Goal: Transaction & Acquisition: Purchase product/service

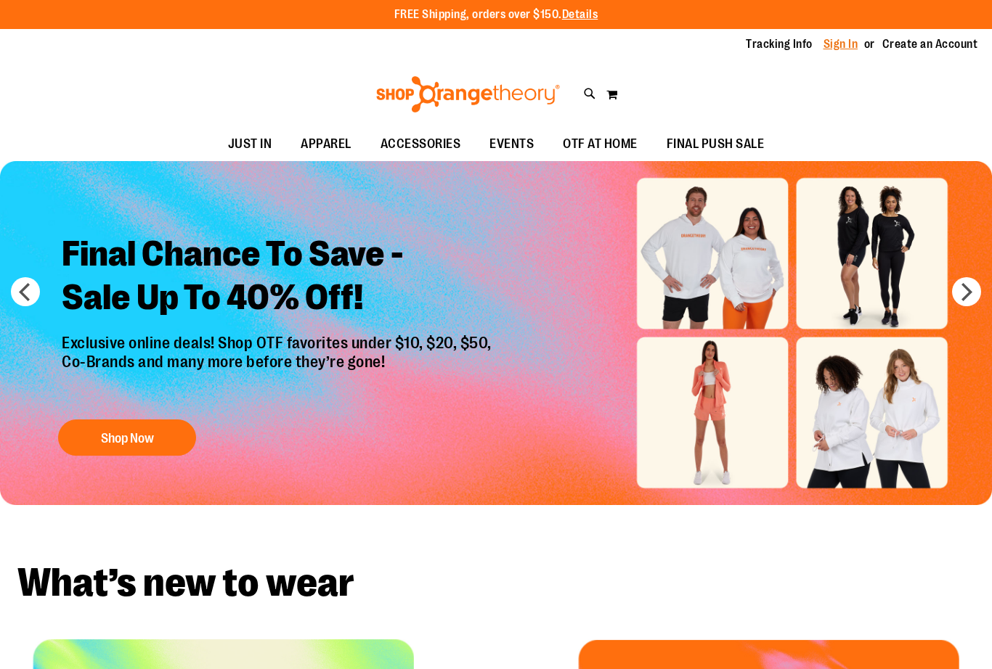
click at [841, 40] on link "Sign In" at bounding box center [840, 44] width 35 height 16
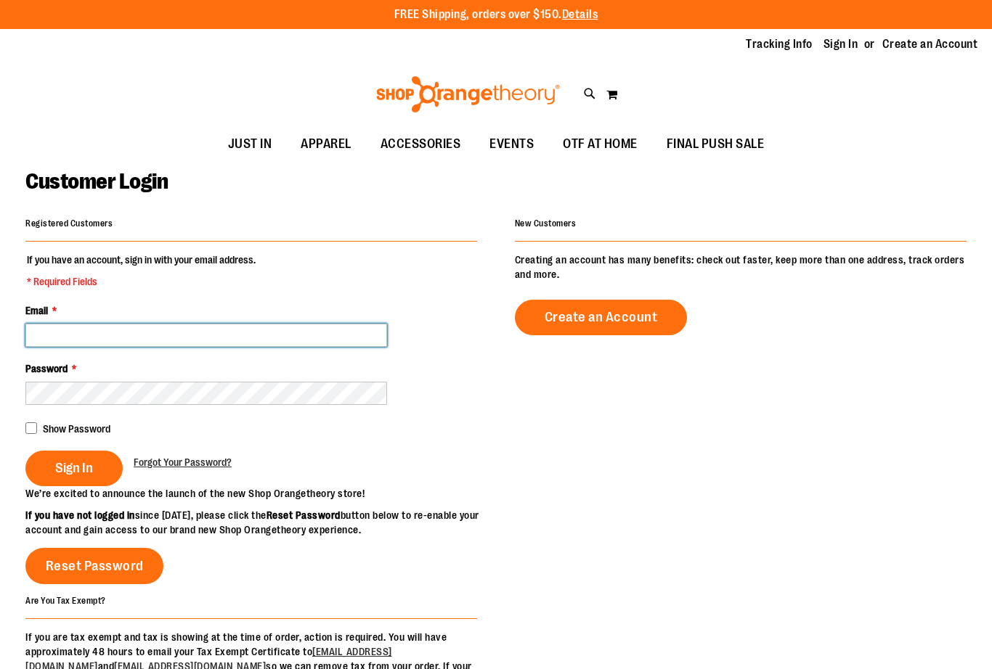
type input "**********"
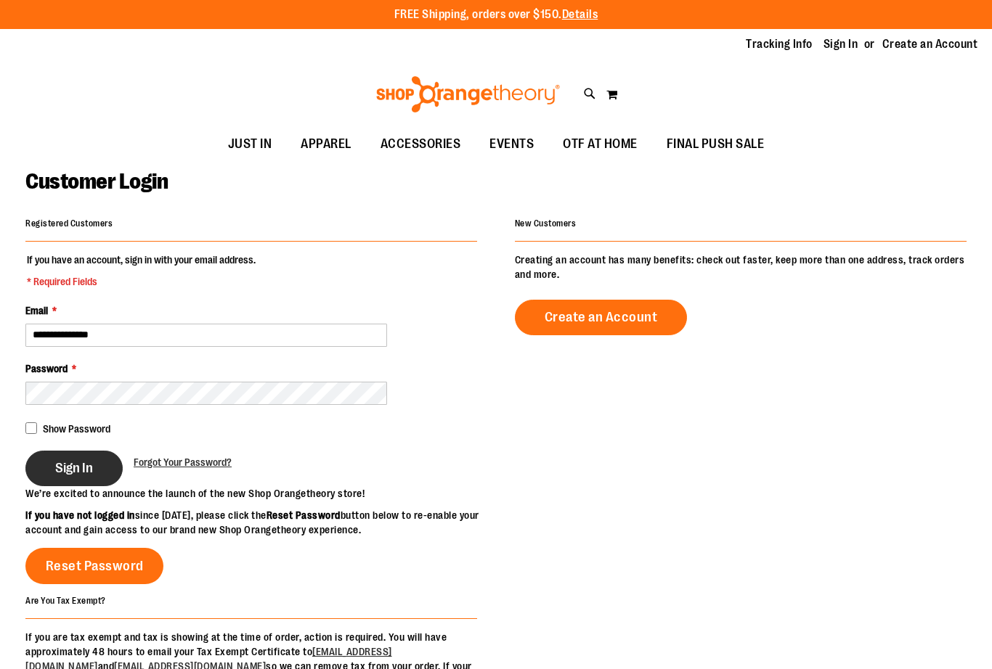
click at [109, 469] on button "Sign In" at bounding box center [73, 469] width 97 height 36
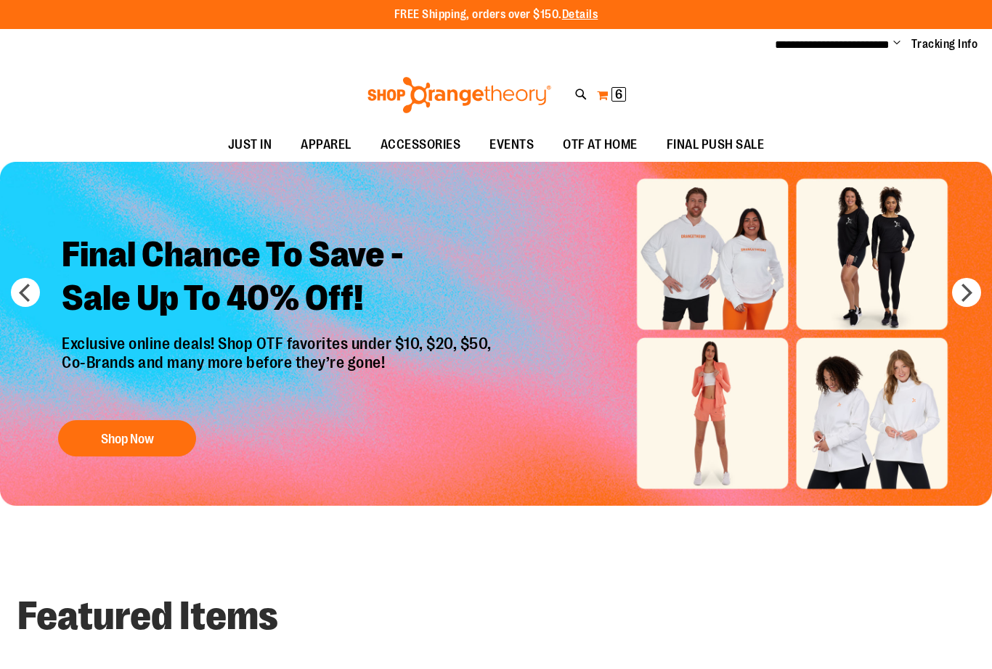
click at [619, 101] on button "My Cart 6 6 items" at bounding box center [611, 95] width 30 height 23
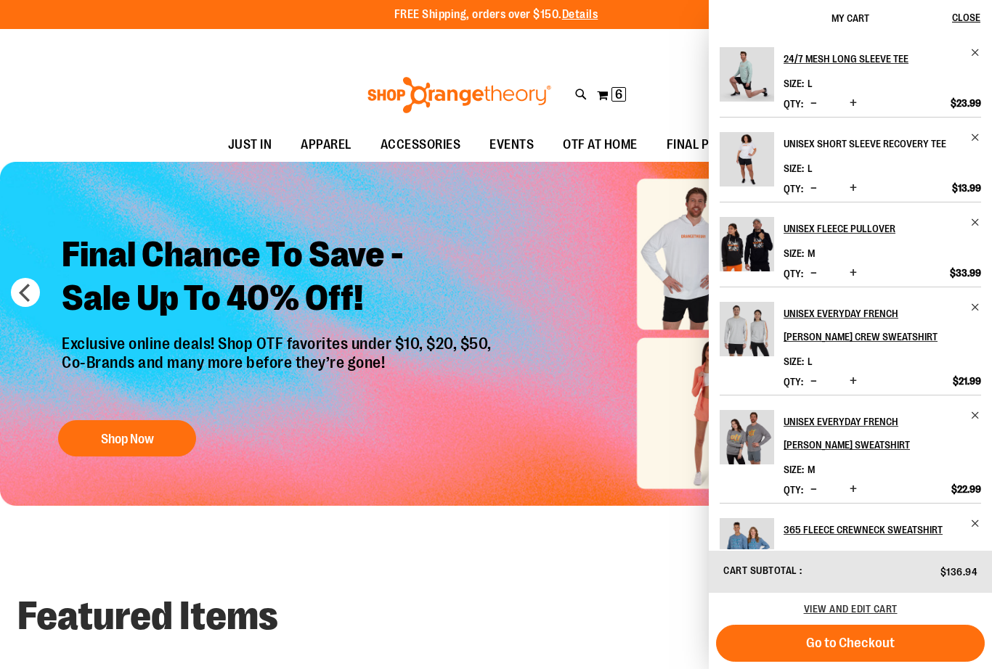
click at [800, 142] on h2 "Unisex Short Sleeve Recovery Tee" at bounding box center [872, 143] width 178 height 23
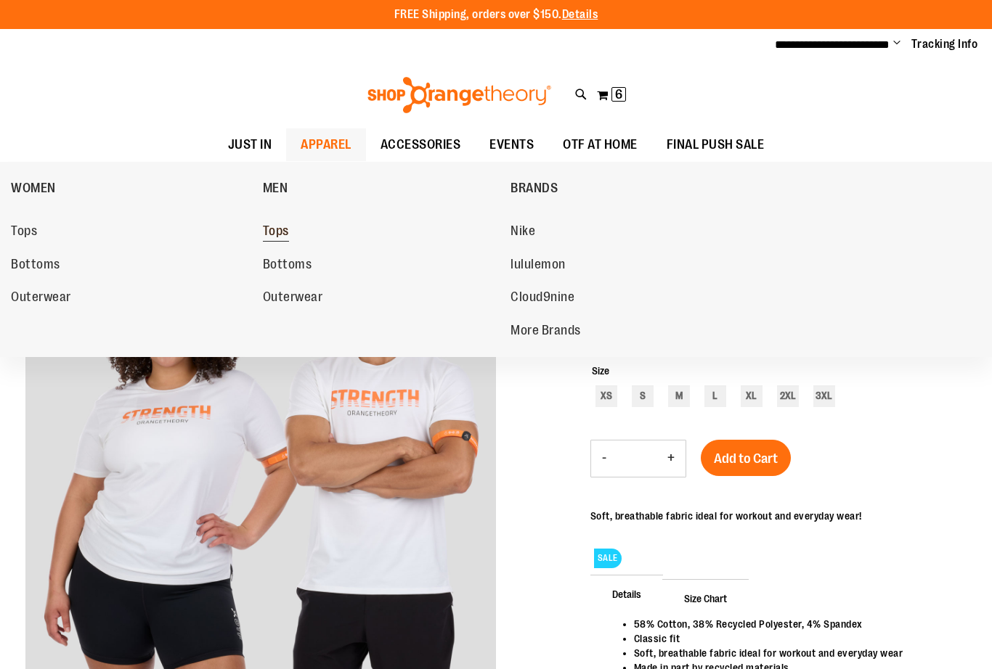
click at [272, 231] on span "Tops" at bounding box center [276, 233] width 26 height 18
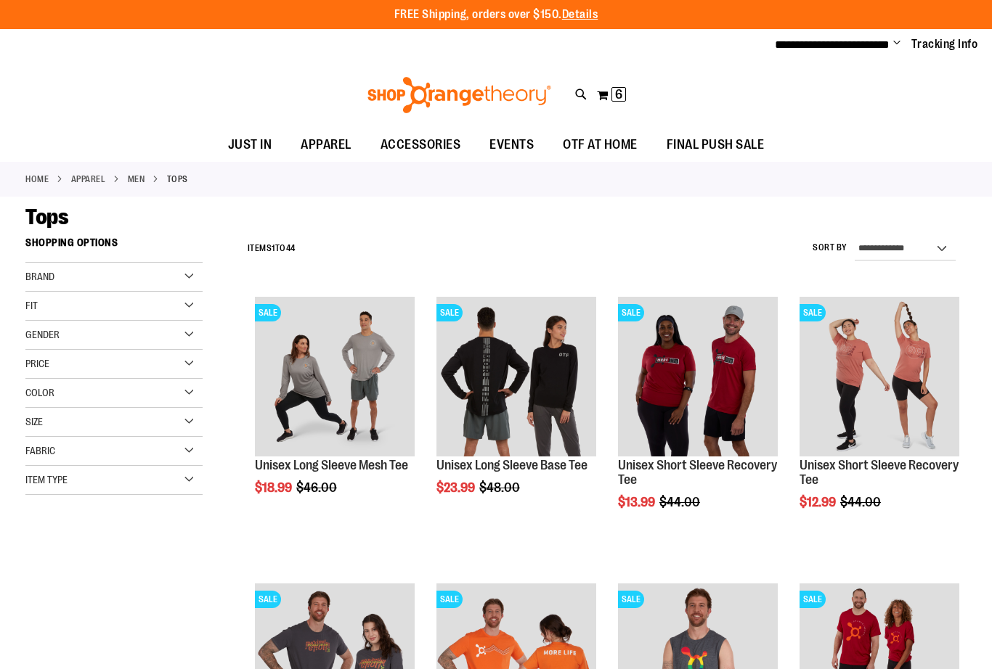
click at [182, 418] on div "Size" at bounding box center [113, 422] width 177 height 29
click at [118, 452] on div "L" at bounding box center [117, 459] width 22 height 22
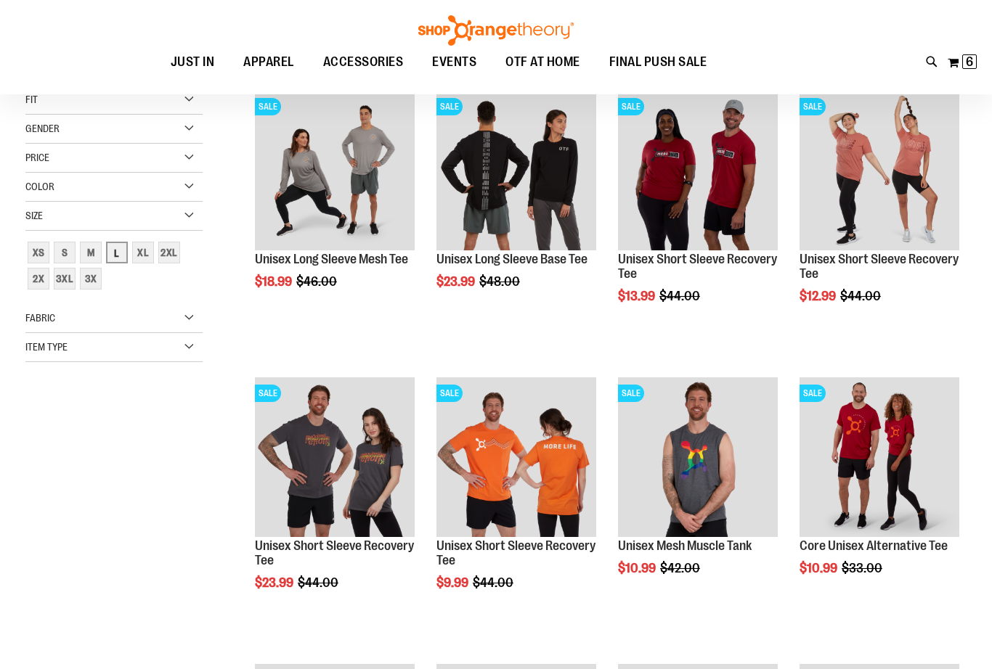
scroll to position [229, 0]
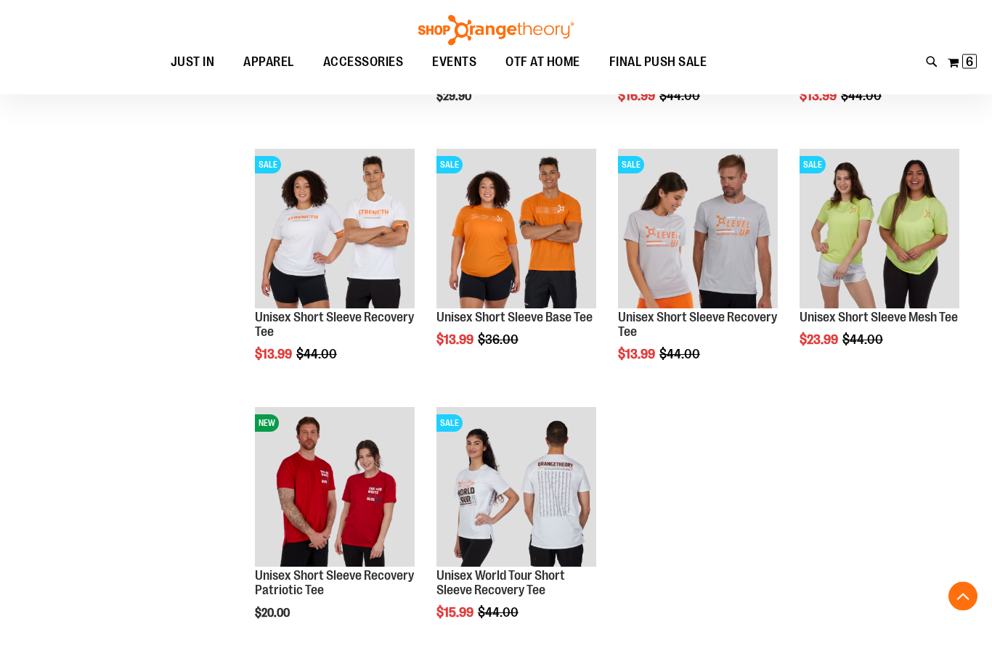
scroll to position [1194, 0]
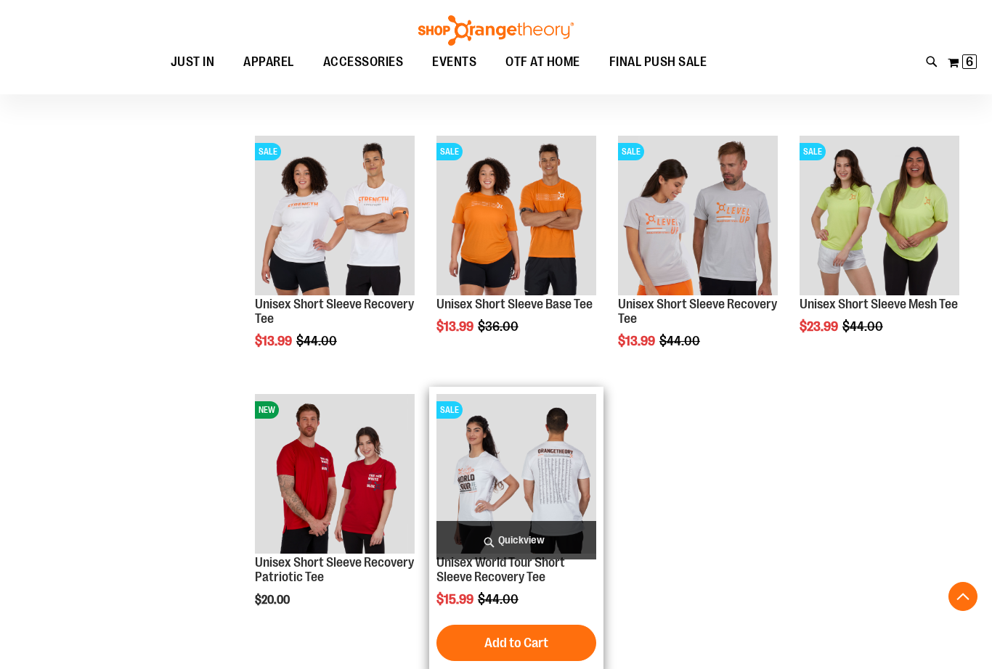
click at [547, 495] on img "product" at bounding box center [516, 474] width 160 height 160
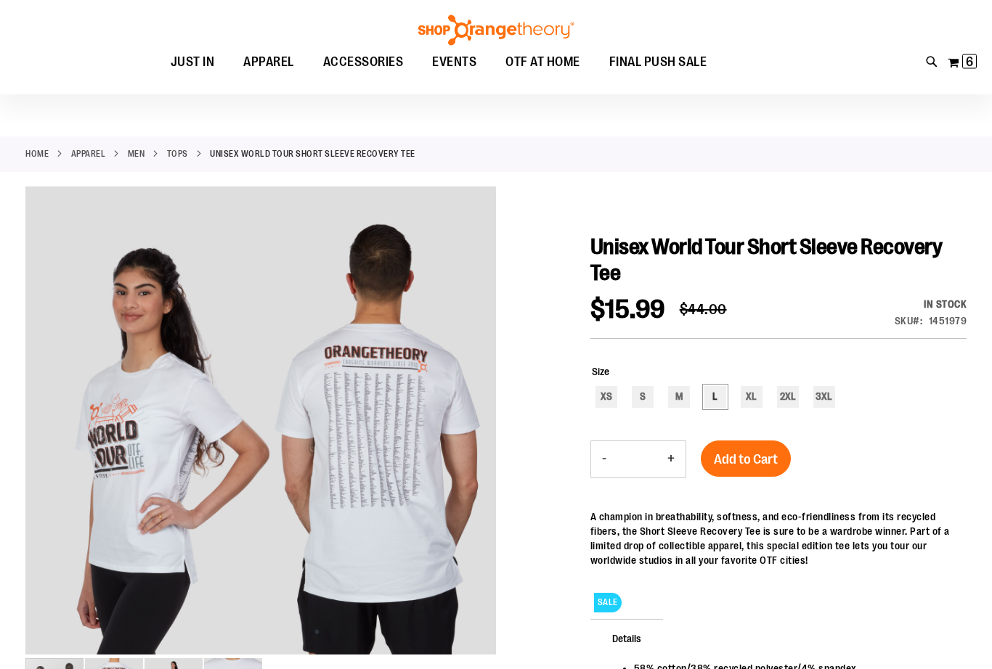
scroll to position [24, 0]
click at [720, 404] on div "L" at bounding box center [715, 397] width 22 height 22
type input "***"
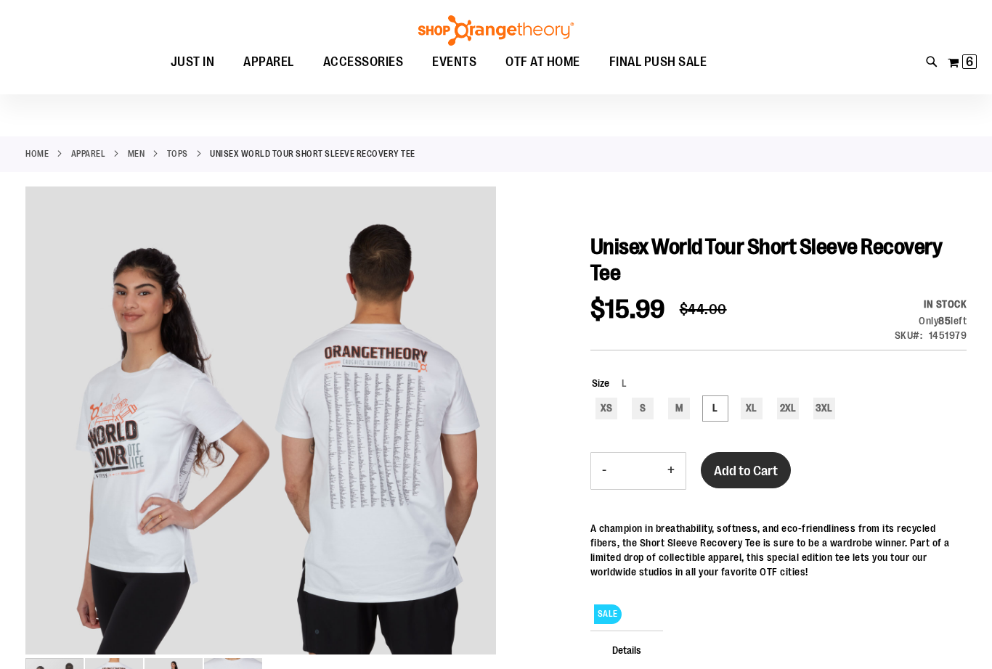
click at [728, 463] on span "Add to Cart" at bounding box center [746, 471] width 64 height 16
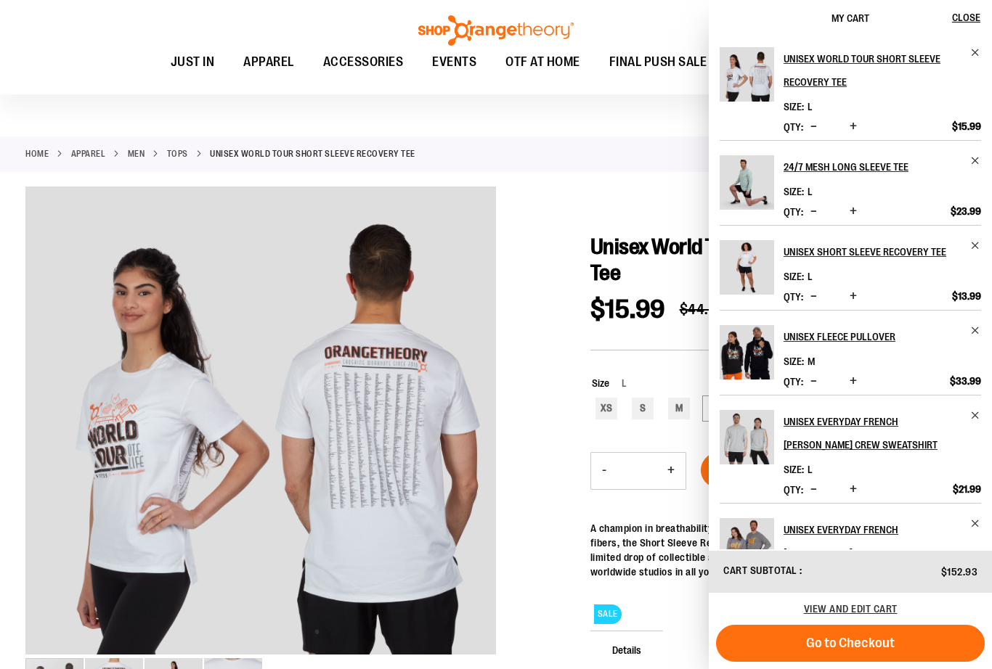
click at [176, 152] on link "Tops" at bounding box center [177, 153] width 21 height 13
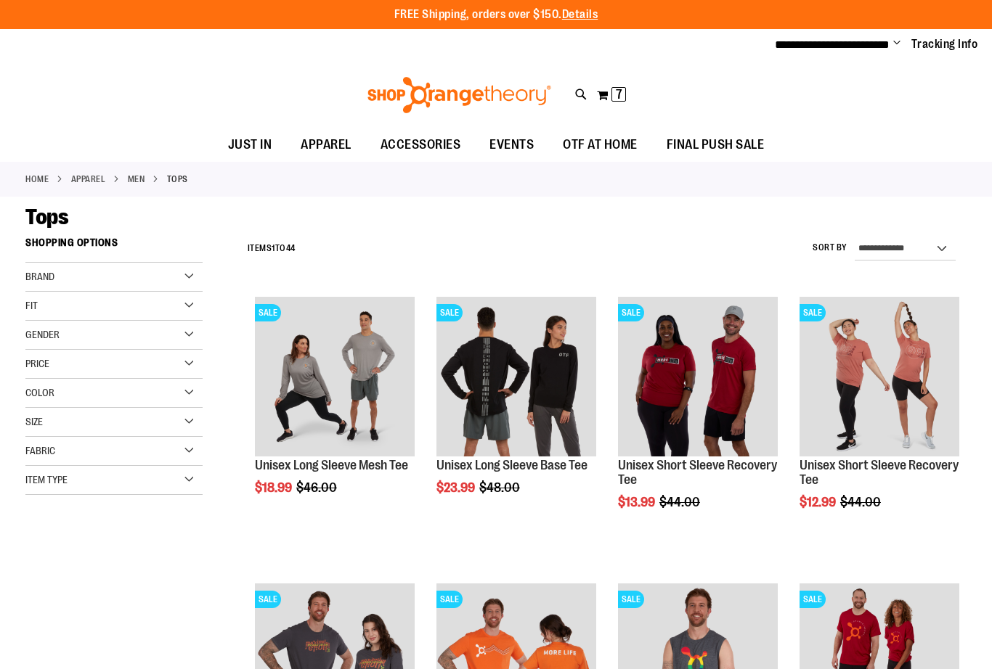
click at [184, 424] on div "Size" at bounding box center [113, 422] width 177 height 29
click at [117, 455] on div "L" at bounding box center [117, 459] width 22 height 22
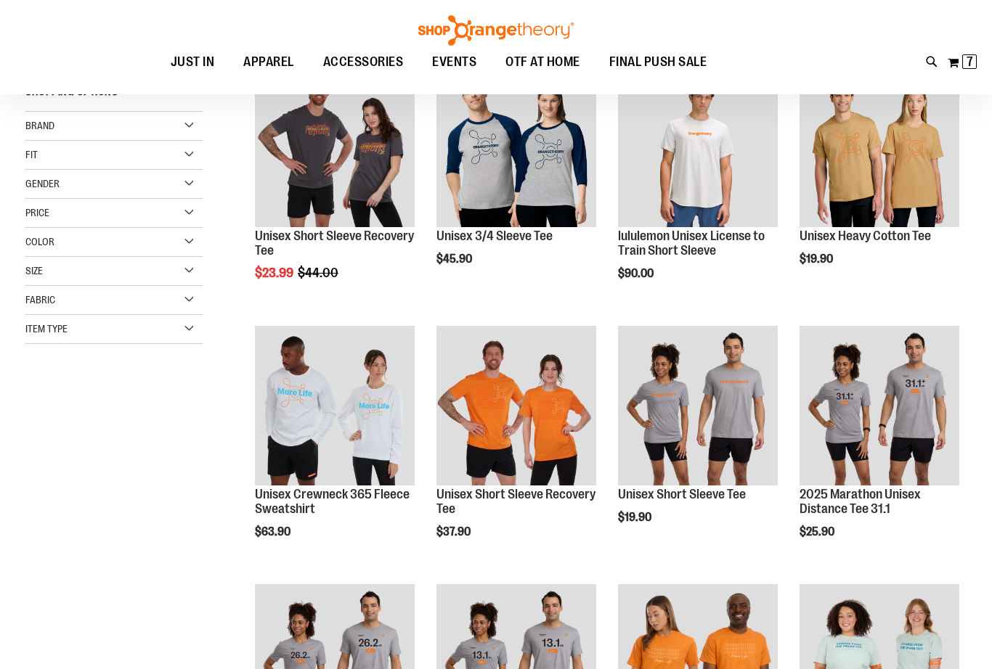
scroll to position [229, 0]
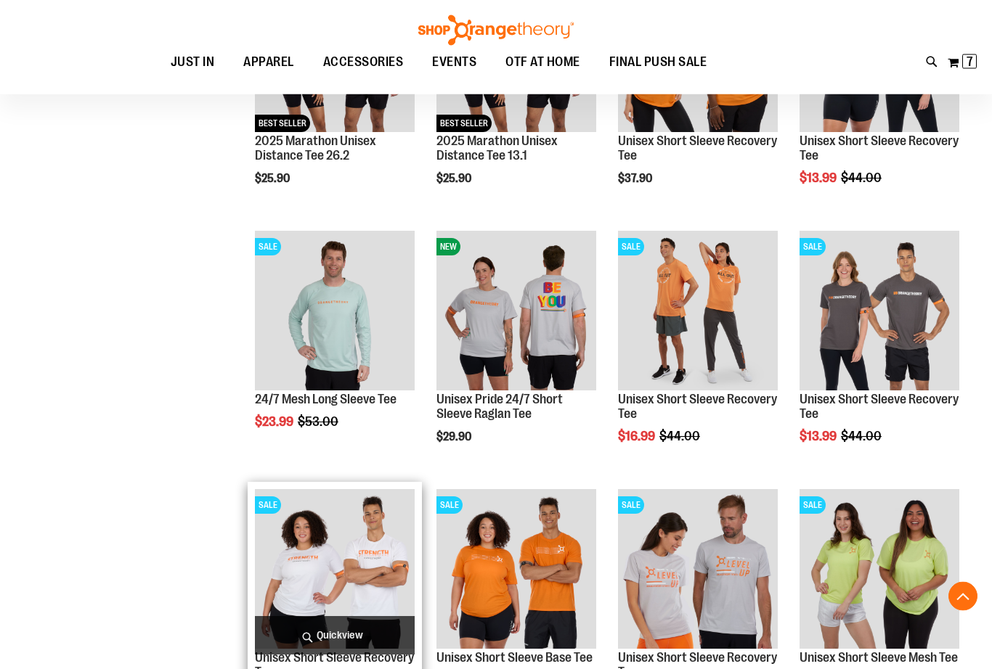
scroll to position [842, 0]
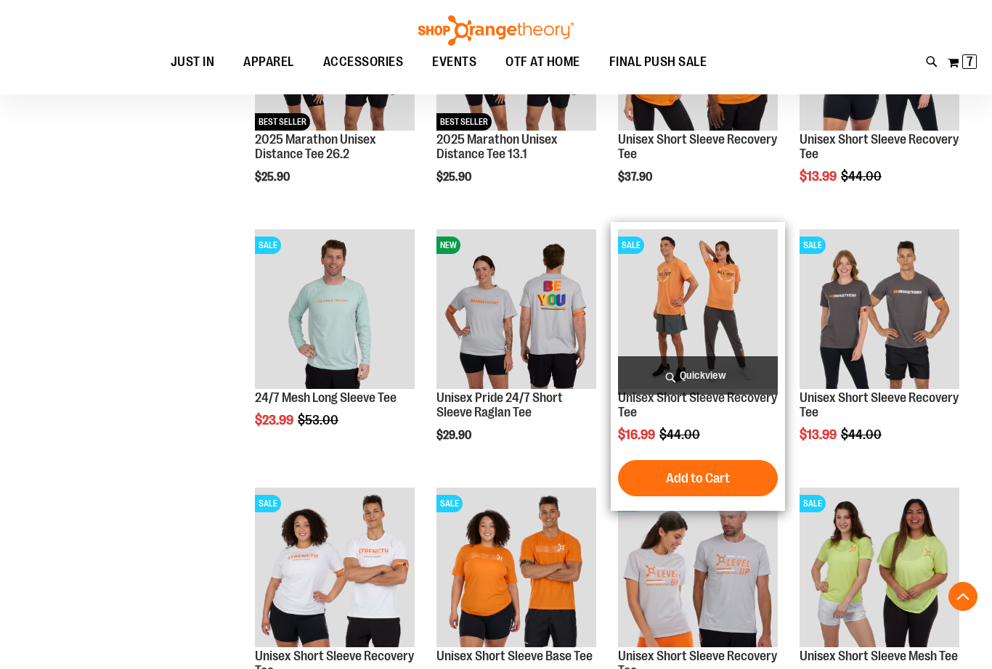
click at [714, 306] on img "product" at bounding box center [698, 309] width 160 height 160
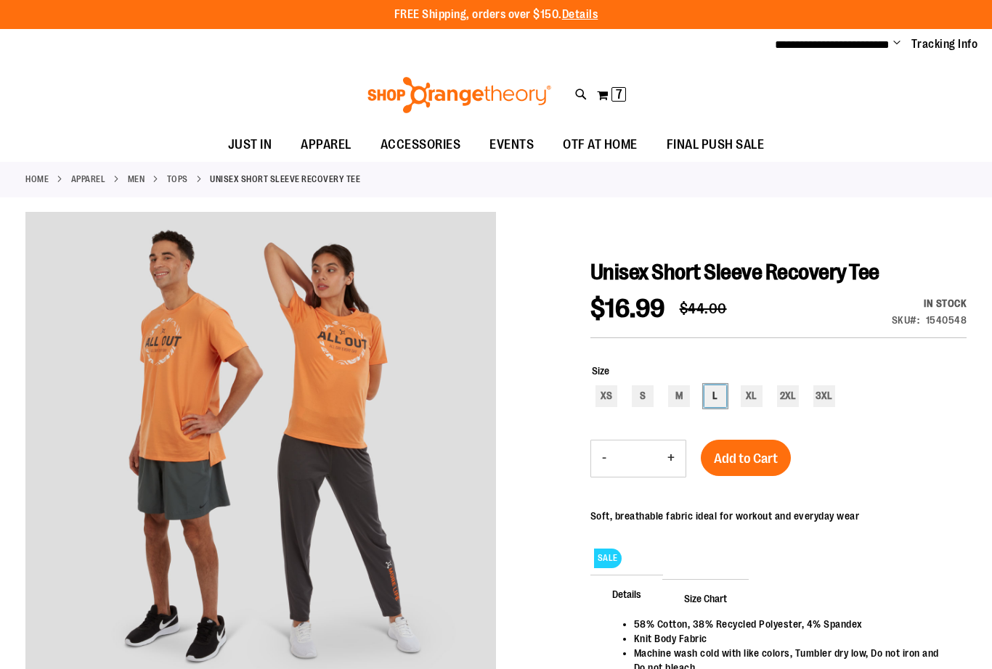
click at [705, 393] on div "L" at bounding box center [715, 397] width 22 height 22
type input "***"
click at [718, 446] on button "Add to Cart" at bounding box center [746, 458] width 90 height 36
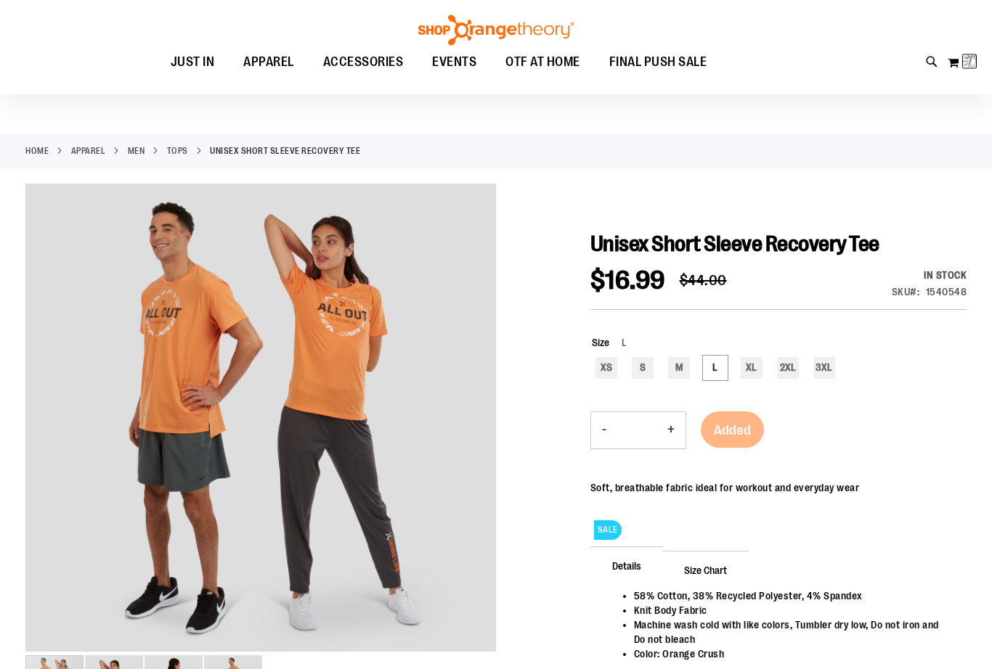
scroll to position [27, 0]
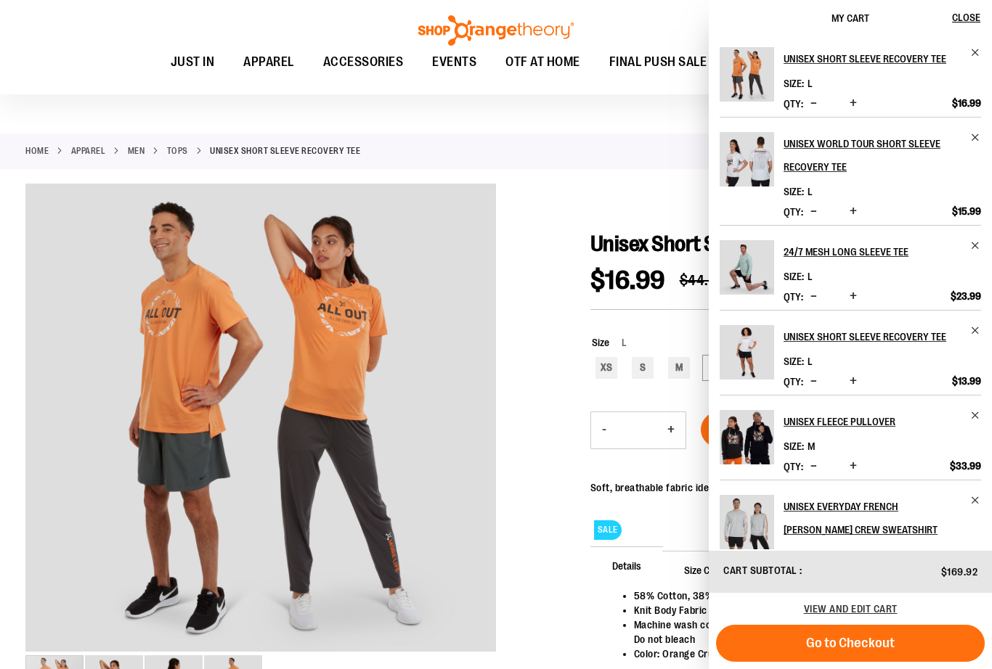
click at [180, 151] on link "Tops" at bounding box center [177, 150] width 21 height 13
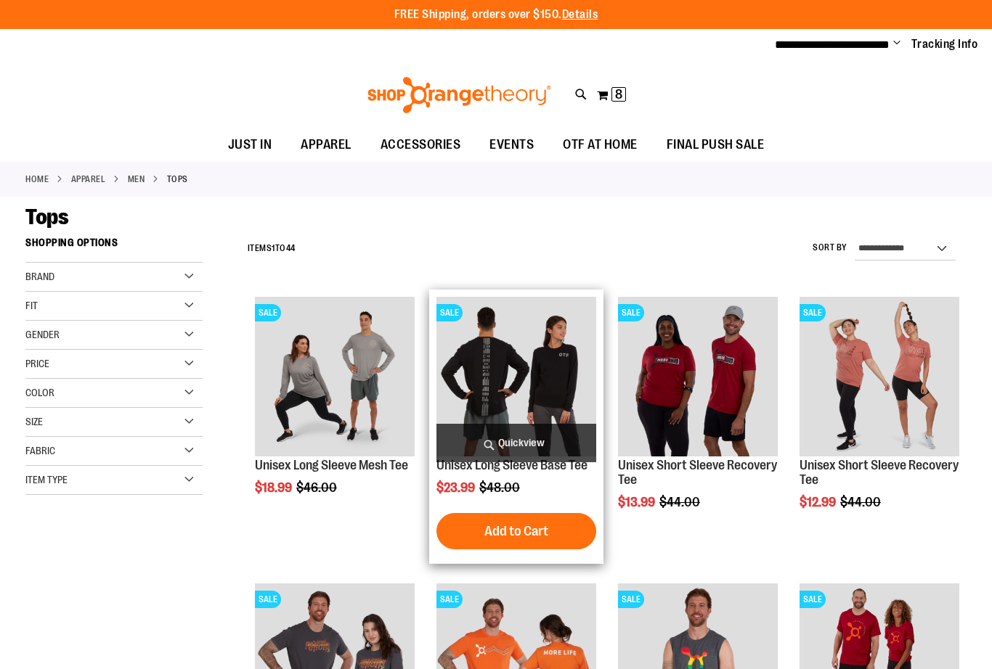
click at [521, 388] on img "product" at bounding box center [516, 377] width 160 height 160
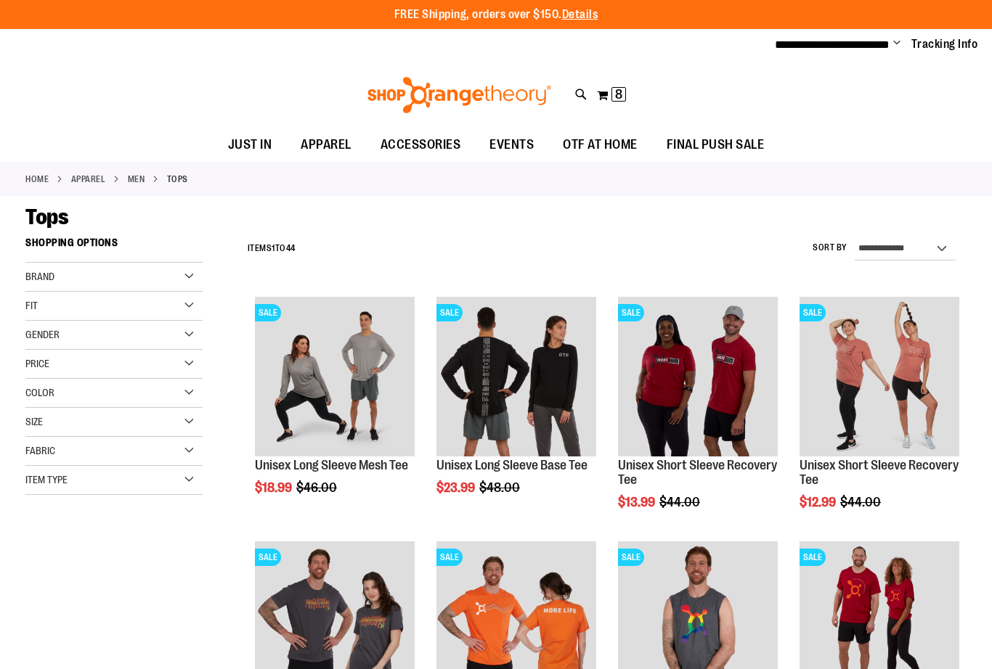
click at [185, 417] on div "Size" at bounding box center [113, 422] width 177 height 29
click at [115, 450] on div "L" at bounding box center [117, 459] width 22 height 22
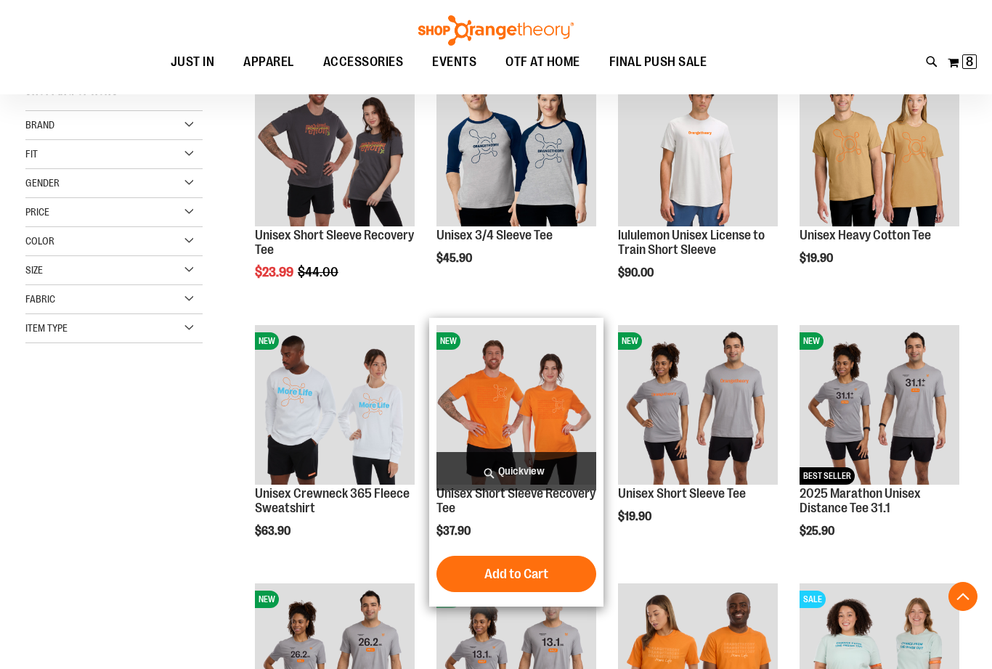
scroll to position [227, 0]
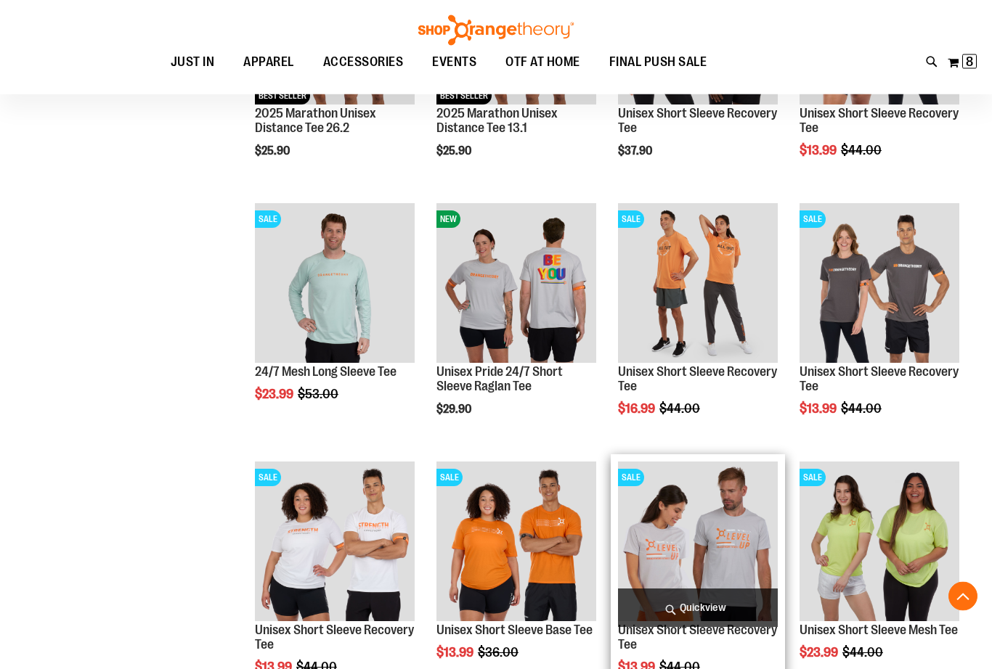
scroll to position [868, 0]
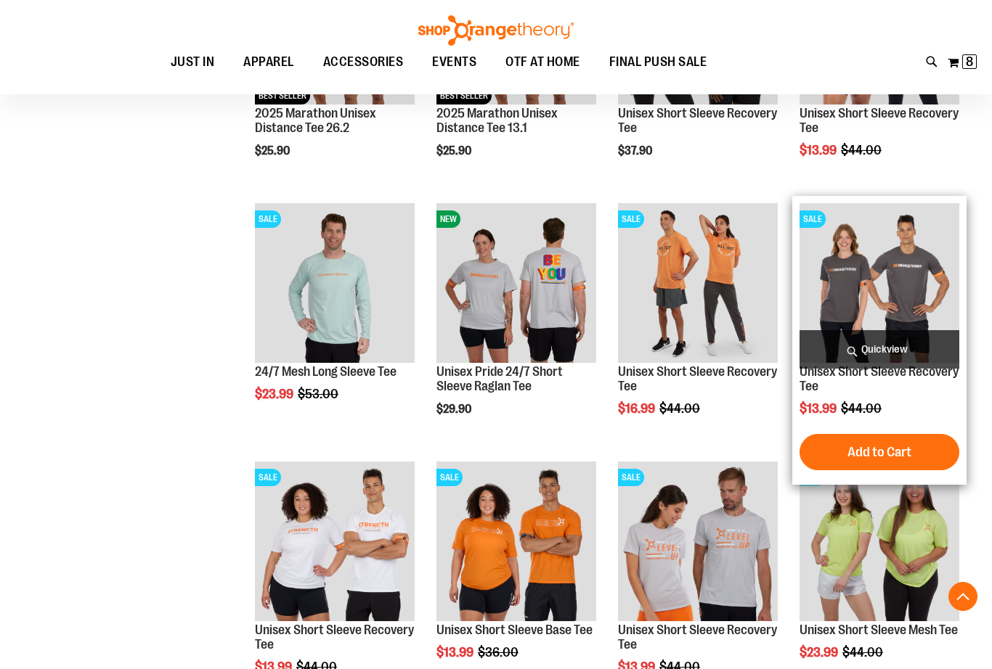
click at [912, 280] on img "product" at bounding box center [879, 283] width 160 height 160
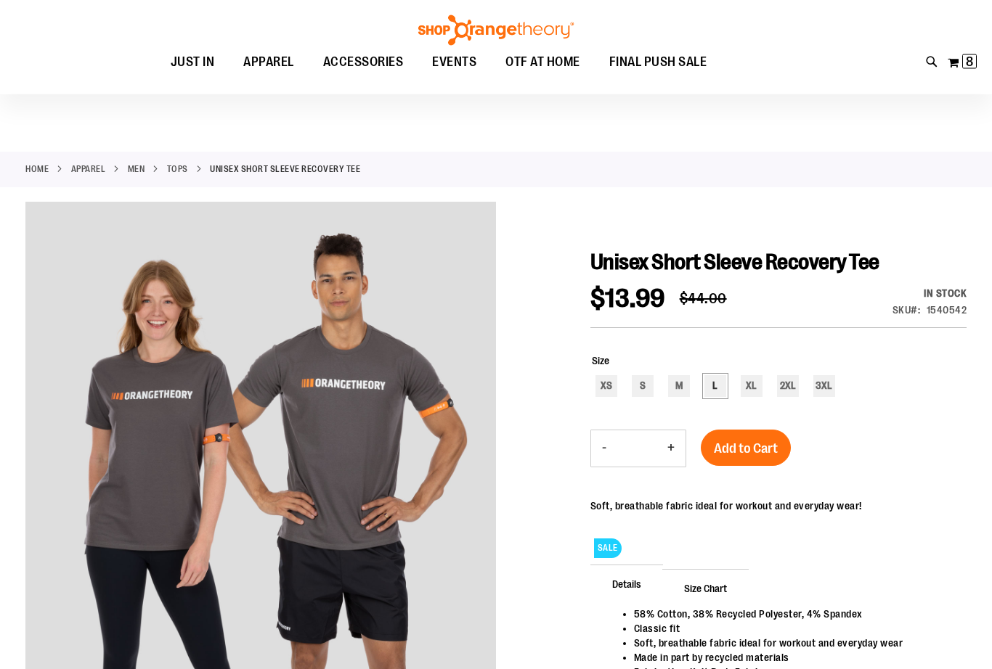
scroll to position [9, 0]
click at [711, 386] on div "L" at bounding box center [715, 386] width 22 height 22
type input "***"
click at [735, 449] on span "Add to Cart" at bounding box center [746, 449] width 64 height 16
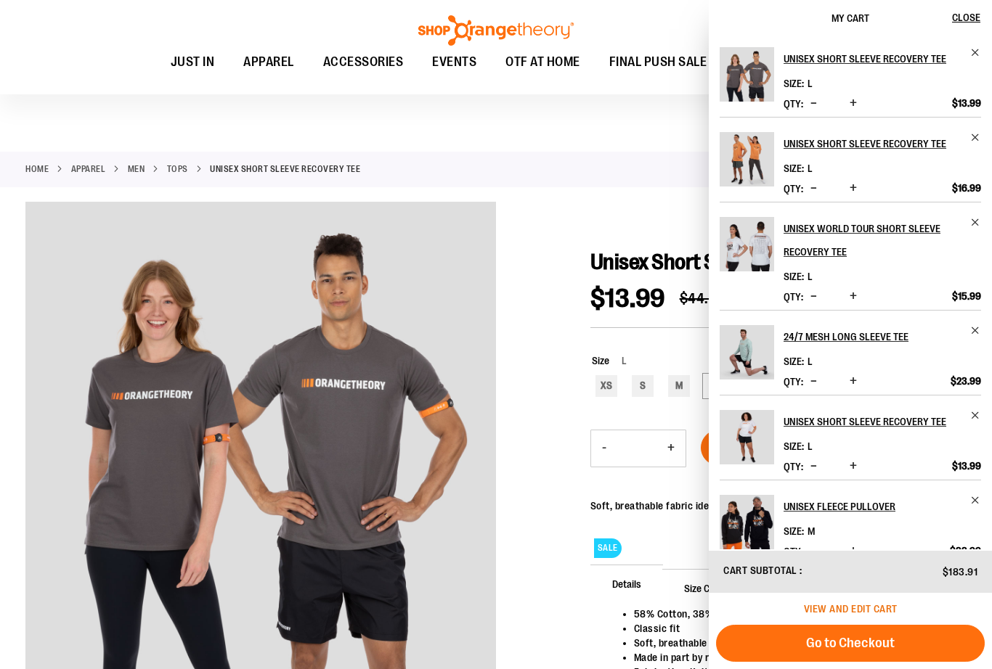
click at [855, 615] on span "View and edit cart" at bounding box center [851, 609] width 94 height 12
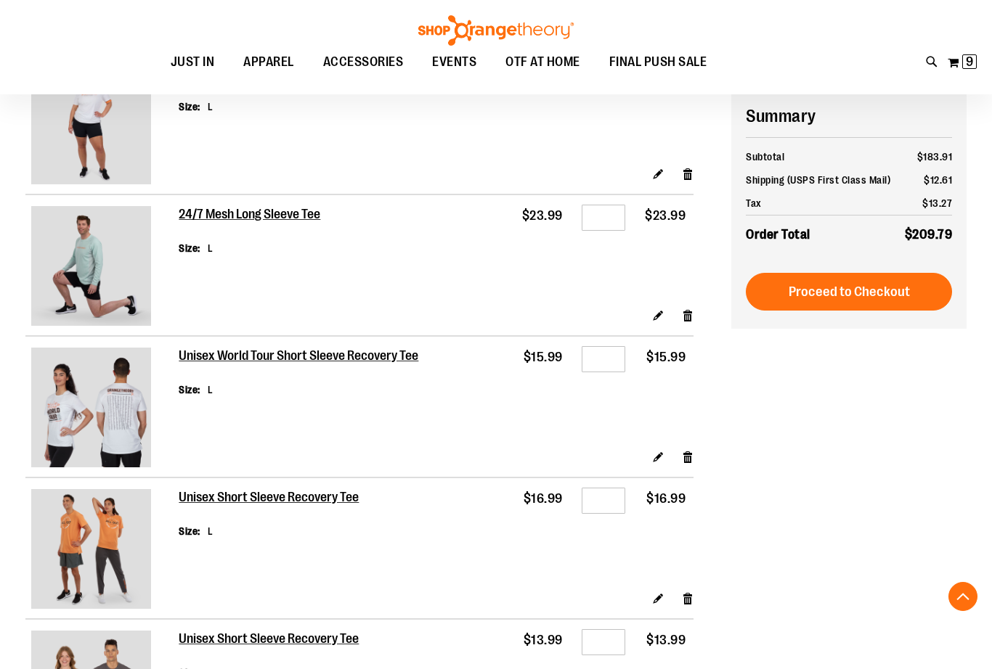
scroll to position [768, 0]
click at [689, 312] on link "Remove item" at bounding box center [688, 316] width 12 height 15
click at [687, 310] on link "Remove item" at bounding box center [688, 316] width 12 height 15
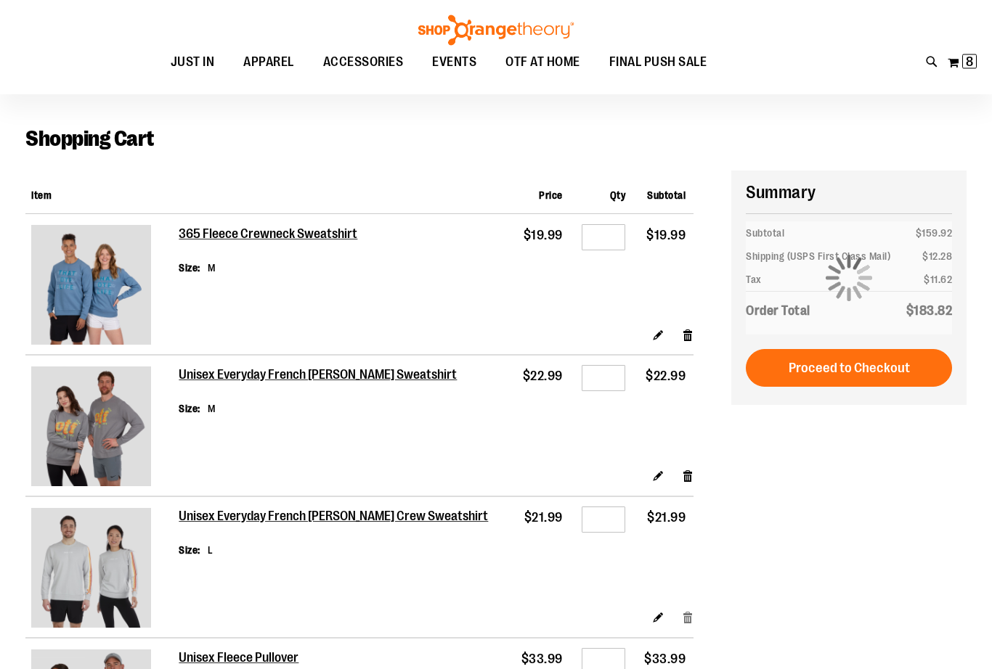
scroll to position [42, 0]
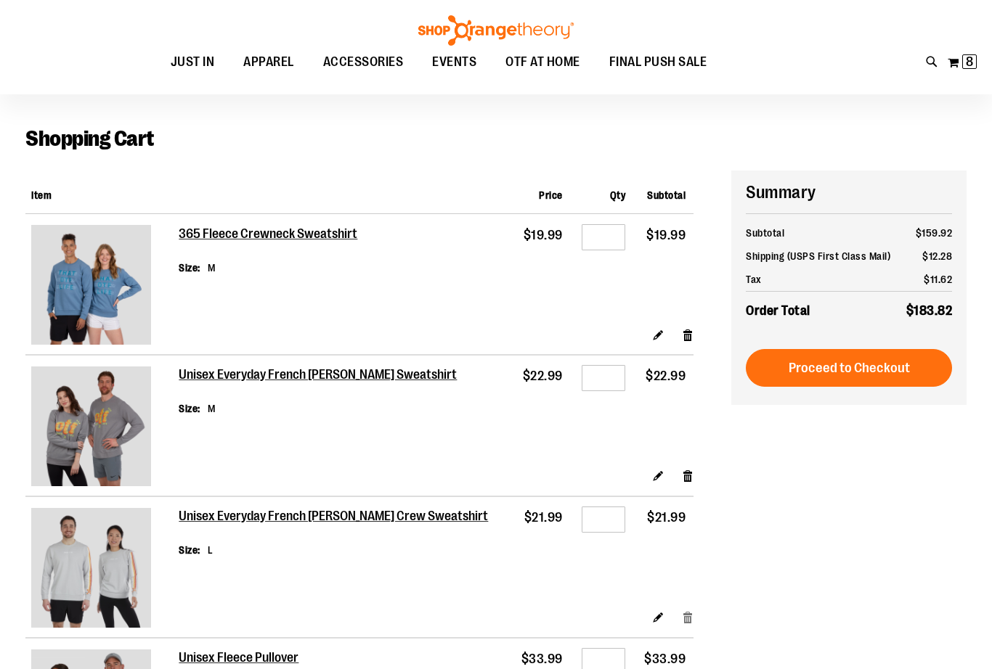
click at [687, 610] on link "Remove item" at bounding box center [688, 617] width 12 height 15
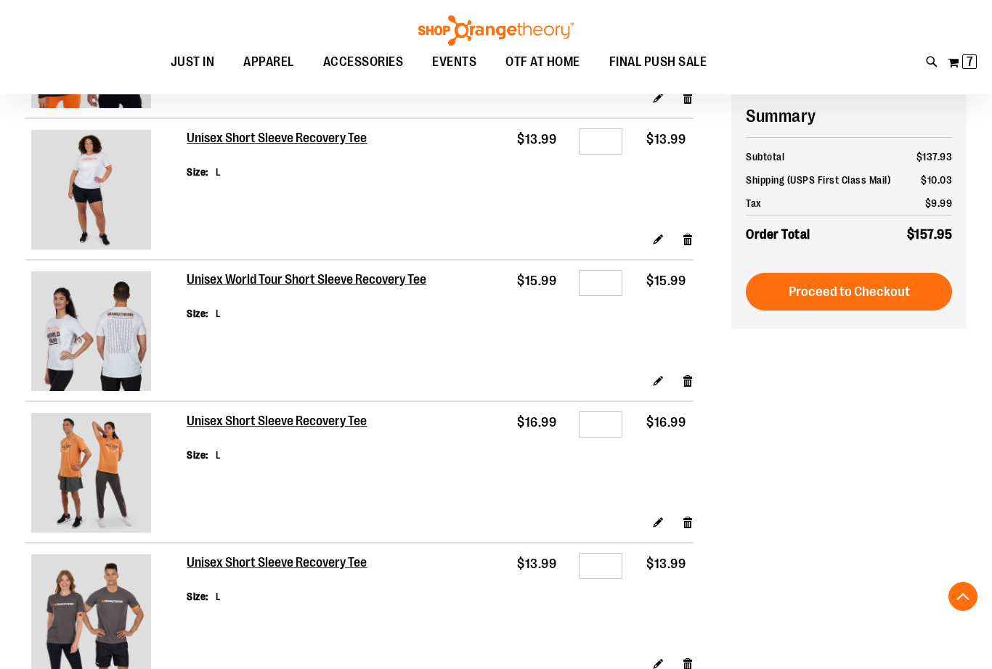
scroll to position [561, 0]
click at [685, 375] on link "Remove item" at bounding box center [688, 381] width 12 height 15
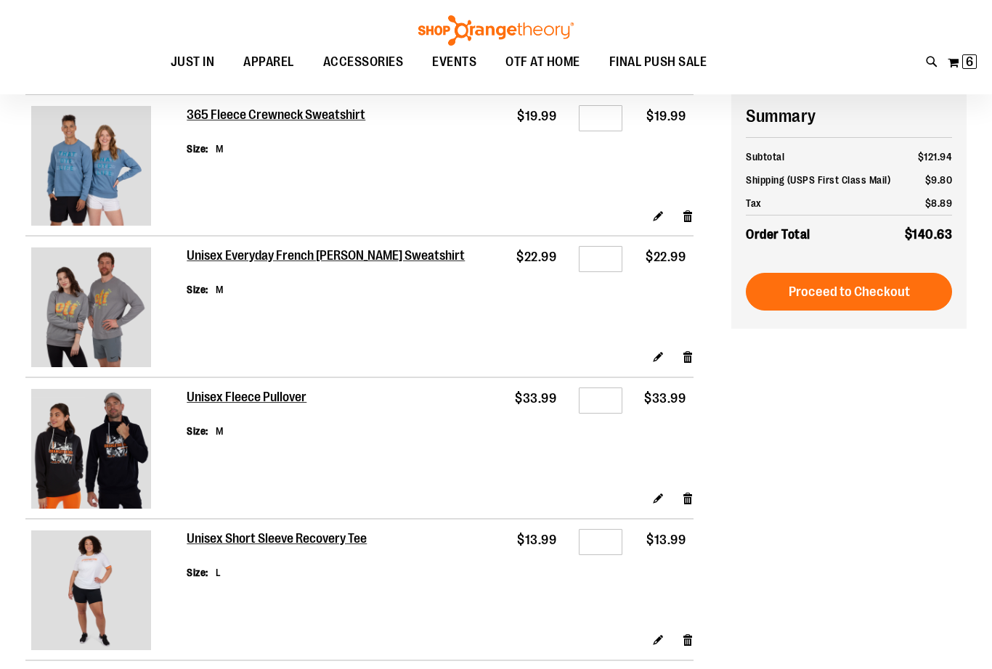
scroll to position [160, 0]
